Goal: Find specific page/section: Find specific page/section

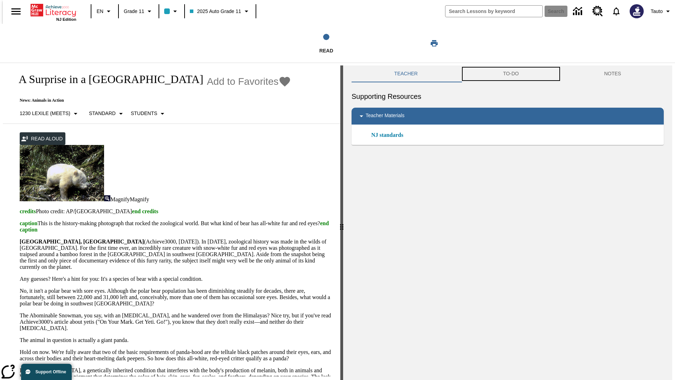
click at [511, 74] on button "TO-DO" at bounding box center [510, 73] width 101 height 17
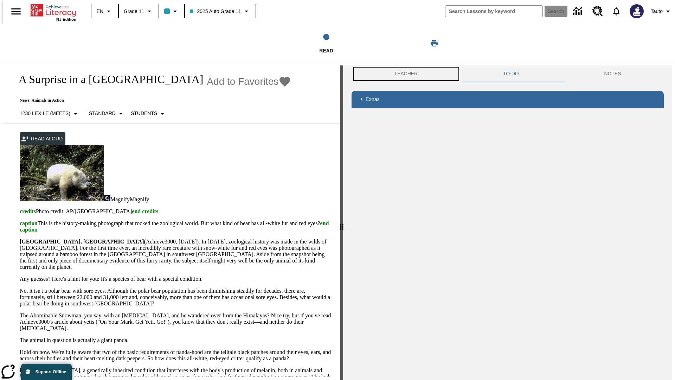
click at [404, 74] on button "Teacher" at bounding box center [405, 73] width 109 height 17
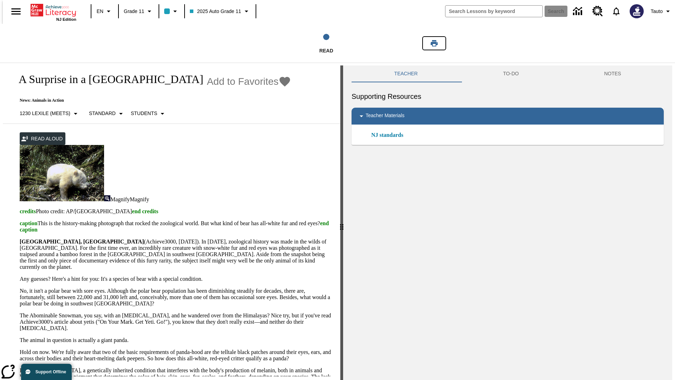
click at [434, 43] on icon "Print" at bounding box center [434, 43] width 7 height 6
